Goal: Task Accomplishment & Management: Manage account settings

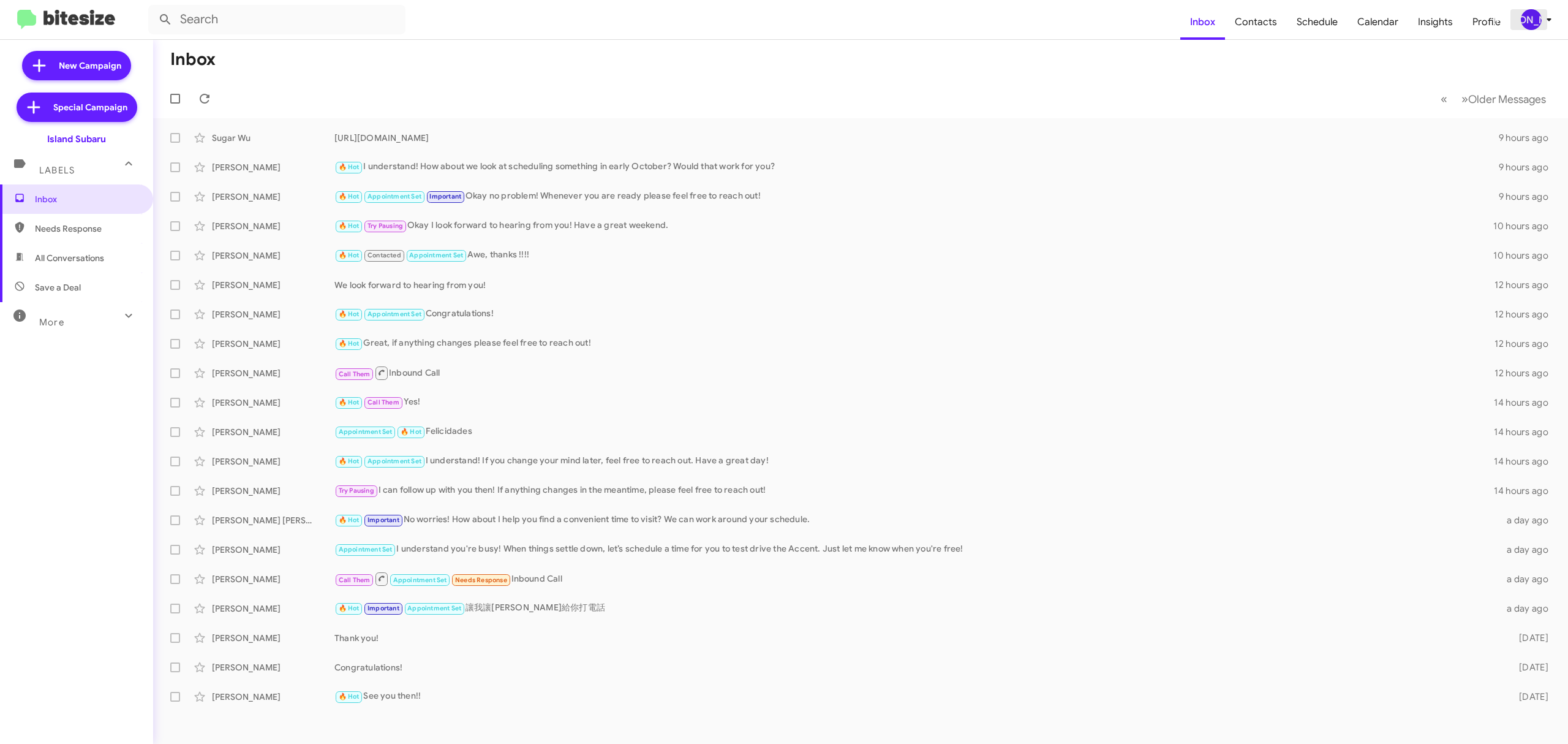
click at [1524, 19] on div "[PERSON_NAME]" at bounding box center [1531, 19] width 21 height 21
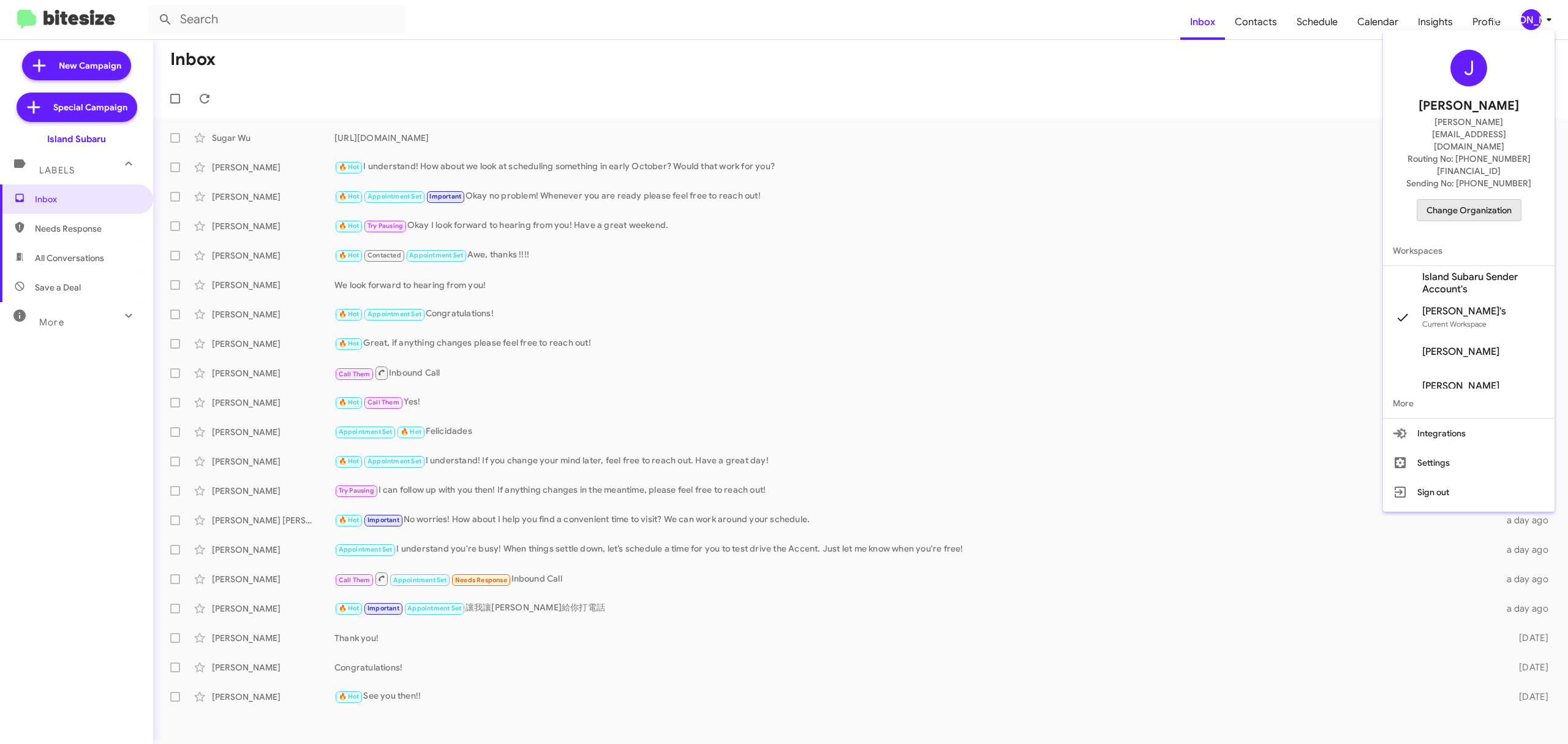
click at [1465, 200] on span "Change Organization" at bounding box center [1469, 210] width 85 height 21
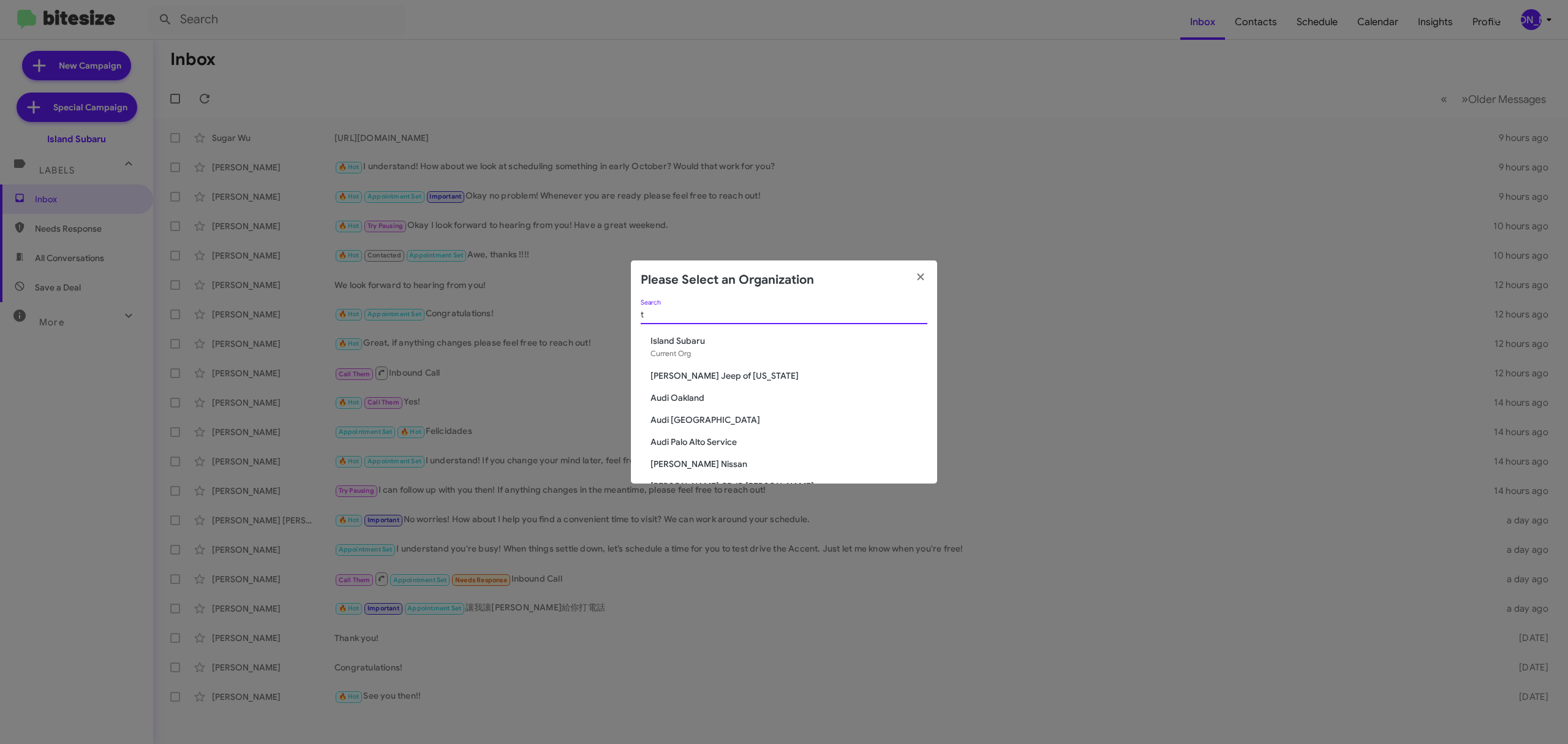
click at [816, 317] on input "t" at bounding box center [784, 315] width 287 height 10
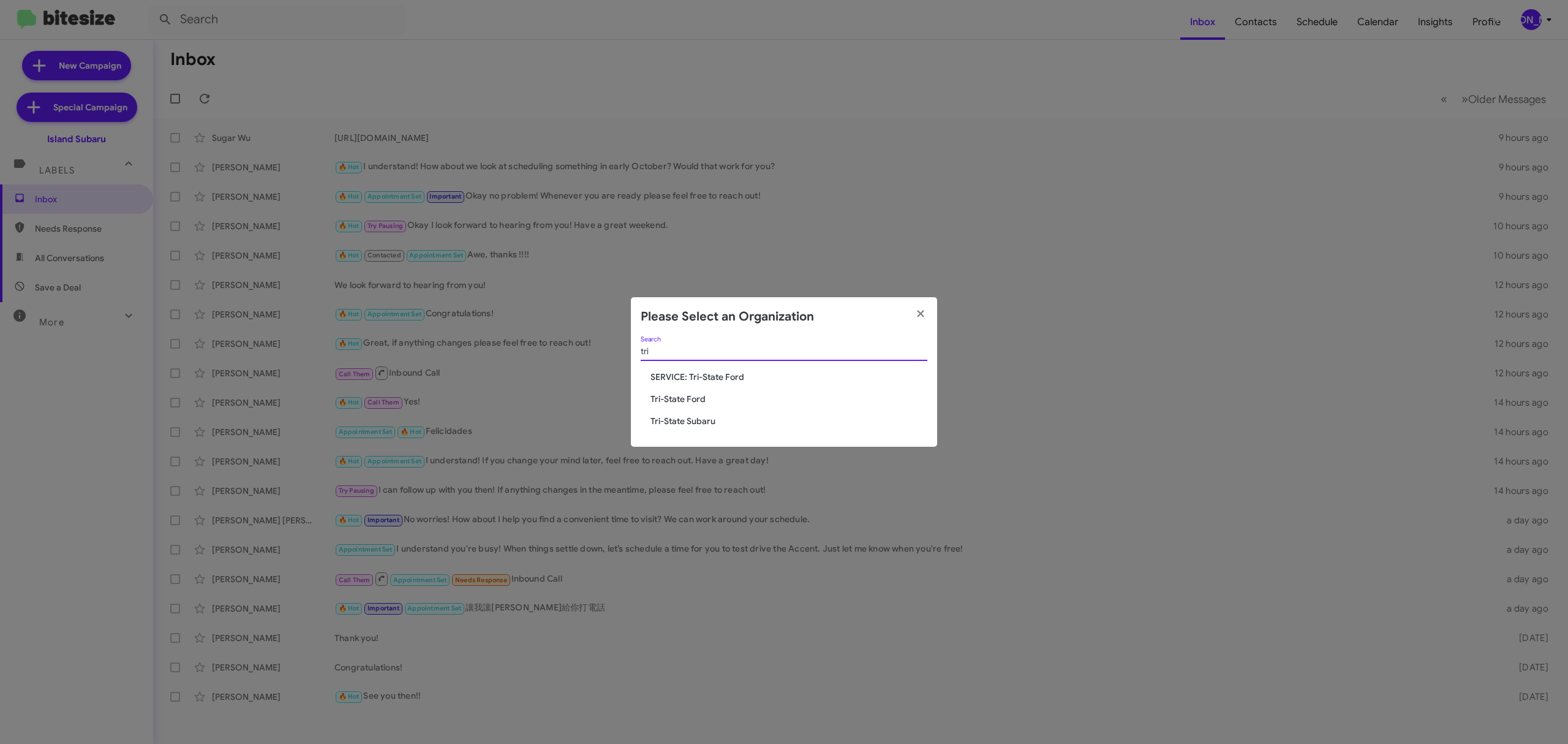
type input "tri"
click at [679, 422] on span "Tri-State Subaru" at bounding box center [789, 421] width 277 height 12
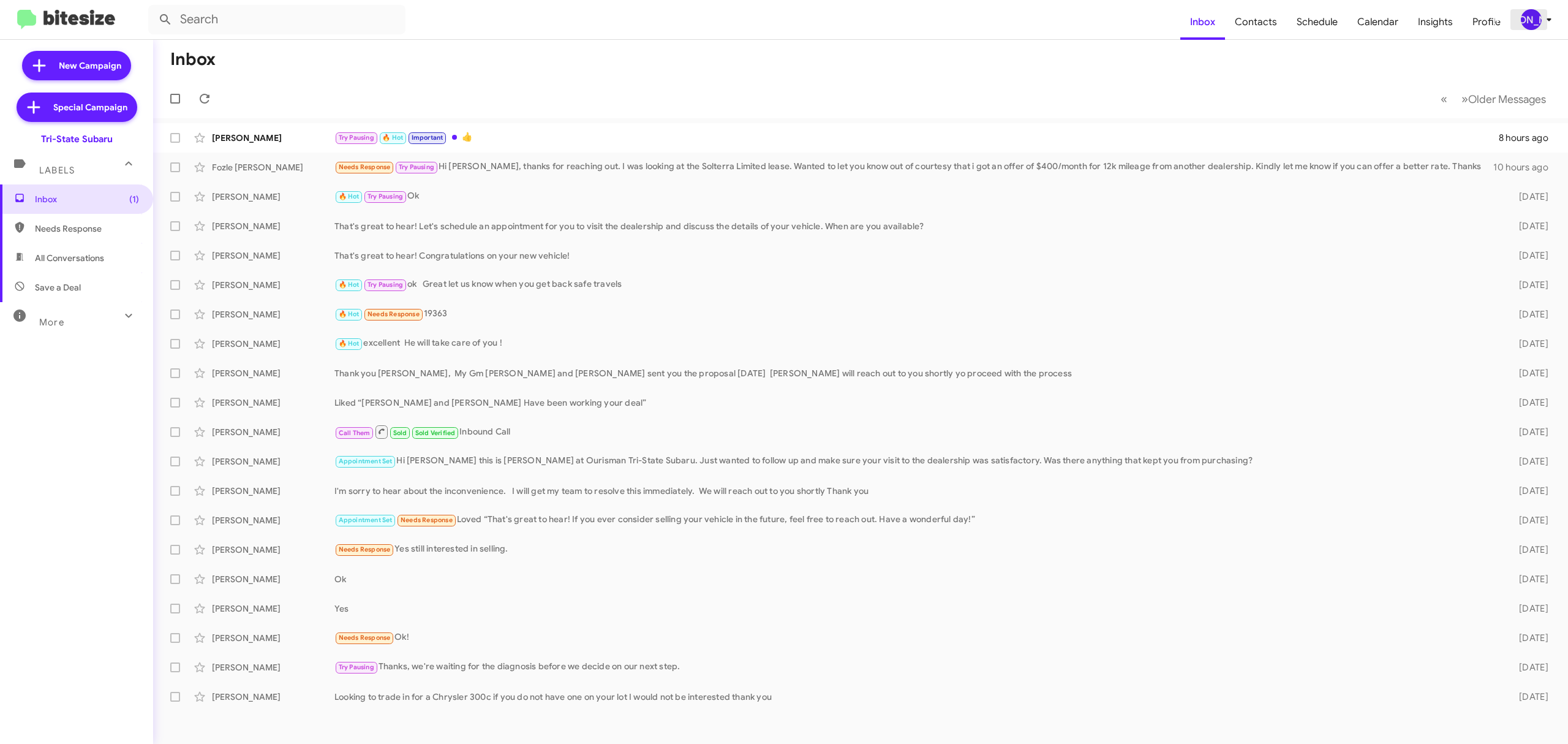
click at [1529, 22] on div "[PERSON_NAME]" at bounding box center [1531, 19] width 21 height 21
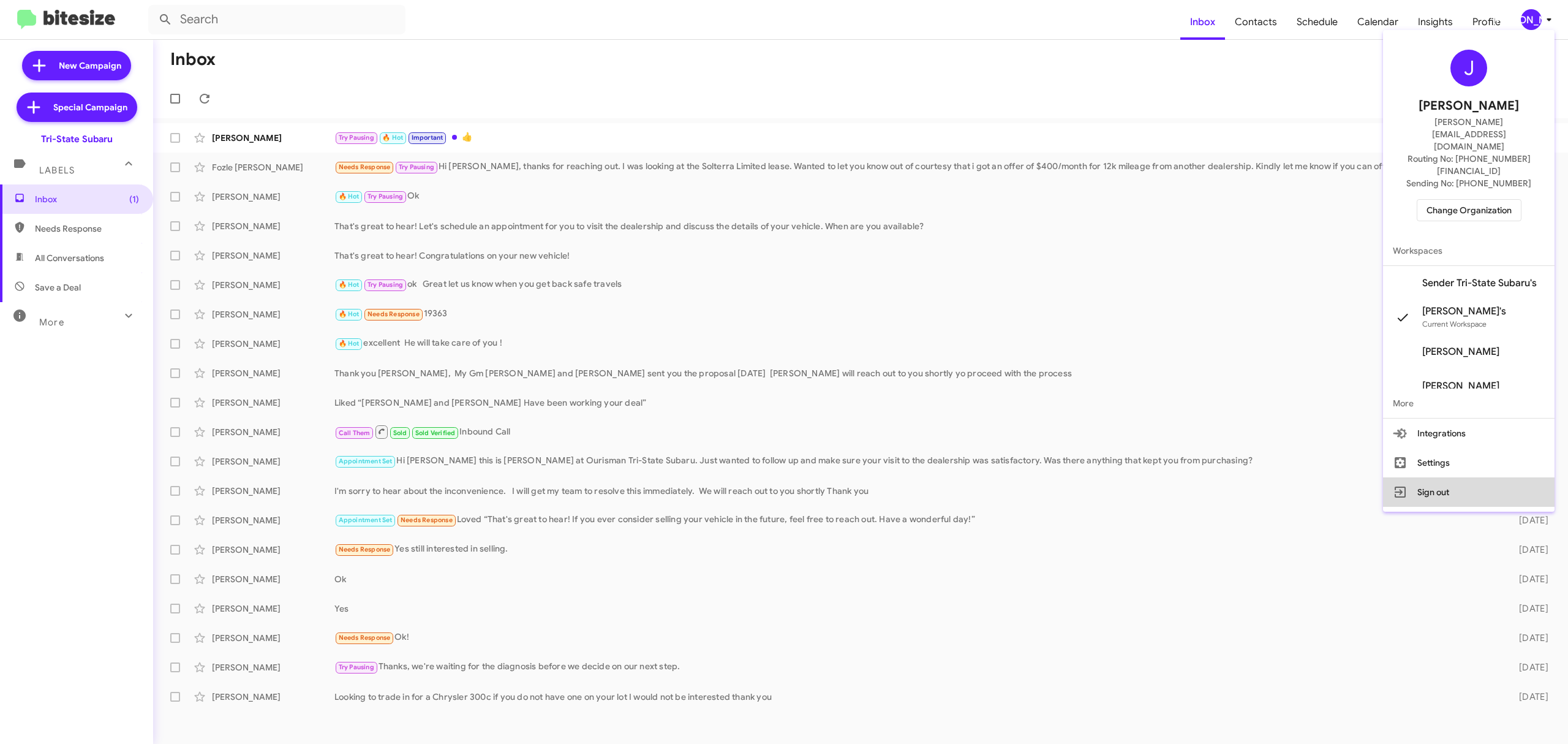
click at [1435, 477] on button "Sign out" at bounding box center [1469, 492] width 171 height 30
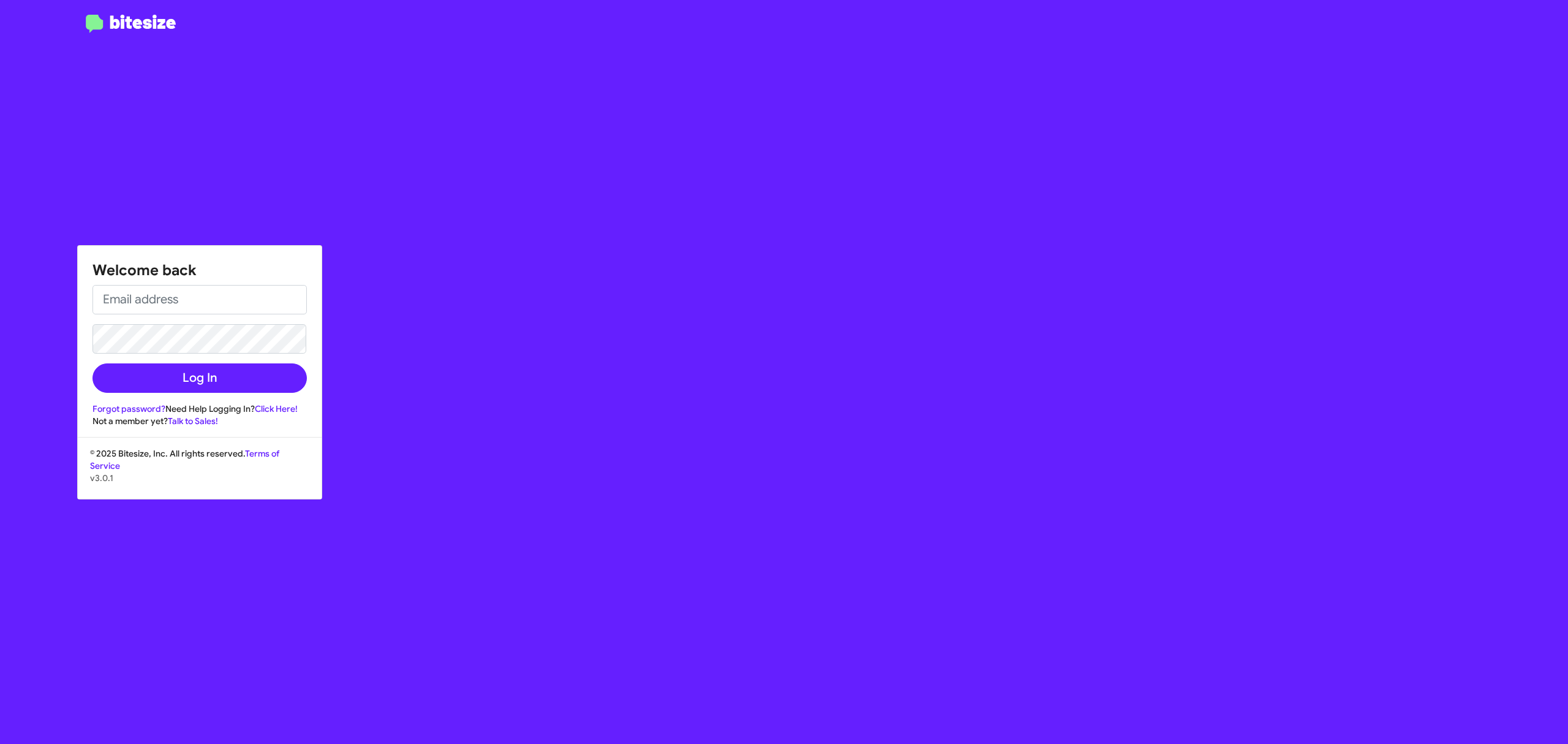
type input "jeks.ocampo1717@gmail.com"
click at [226, 373] on button "Log In" at bounding box center [200, 378] width 214 height 30
